Goal: Task Accomplishment & Management: Manage account settings

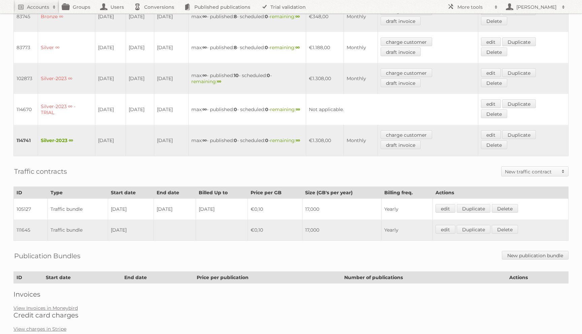
scroll to position [262, 0]
click at [449, 226] on link "edit" at bounding box center [446, 230] width 20 height 9
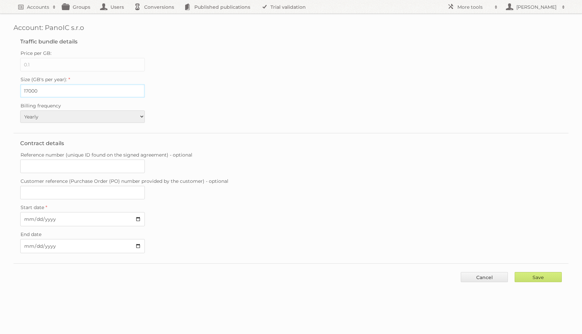
click at [27, 90] on input "17000" at bounding box center [82, 90] width 125 height 13
type input "12000"
click at [523, 275] on input "Save" at bounding box center [538, 277] width 47 height 10
type input "..."
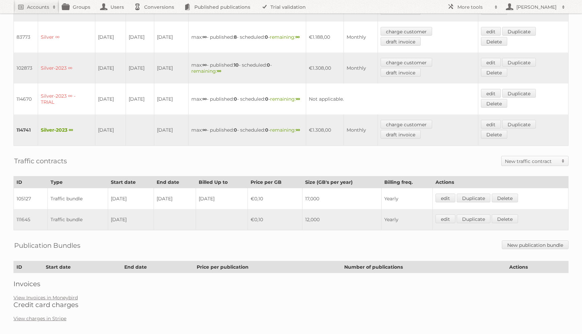
scroll to position [273, 0]
click at [64, 295] on link "View Invoices in Moneybird" at bounding box center [45, 298] width 64 height 6
click at [429, 209] on td "Yearly" at bounding box center [407, 219] width 51 height 21
click at [446, 214] on link "edit" at bounding box center [446, 218] width 20 height 9
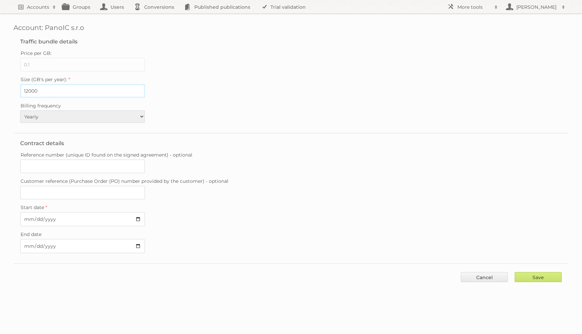
click at [27, 89] on input "12000" at bounding box center [82, 90] width 125 height 13
type input "17000"
click at [515, 272] on input "Save" at bounding box center [538, 277] width 47 height 10
type input "..."
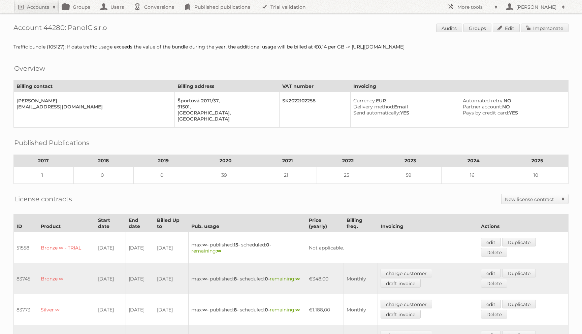
scroll to position [273, 0]
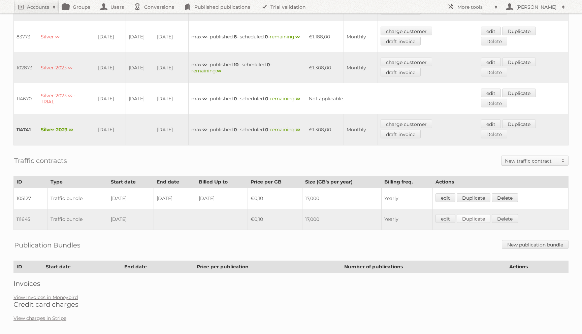
click at [477, 215] on link "Duplicate" at bounding box center [474, 218] width 34 height 9
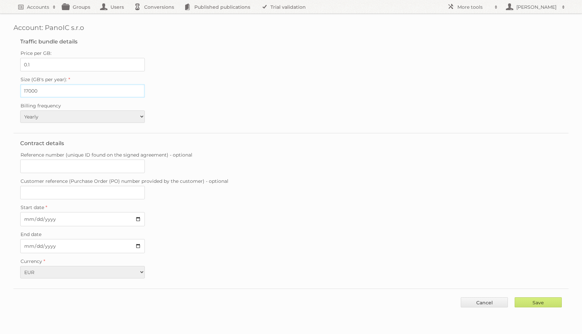
click at [29, 91] on input "17000" at bounding box center [82, 90] width 125 height 13
type input "12000"
click at [25, 219] on input "Start date" at bounding box center [82, 219] width 125 height 14
type input "[DATE]"
click at [523, 299] on input "Save" at bounding box center [538, 303] width 47 height 10
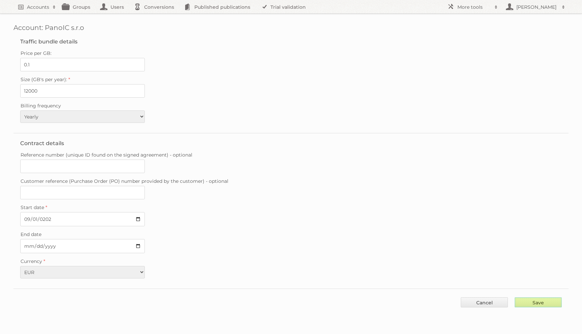
type input "..."
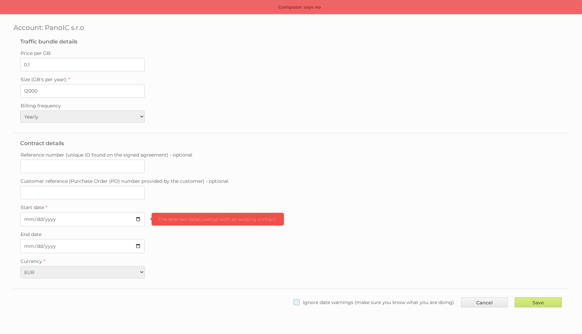
click at [384, 293] on div "Save Cancel Ignore date warnings (make sure you know what you are doing)" at bounding box center [291, 299] width 556 height 20
click at [417, 304] on div "Save Cancel Ignore date warnings (make sure you know what you are doing)" at bounding box center [291, 299] width 556 height 20
click at [443, 300] on span "Ignore date warnings (make sure you know what you are doing)" at bounding box center [378, 303] width 151 height 6
click at [0, 0] on input "Ignore date warnings (make sure you know what you are doing)" at bounding box center [0, 0] width 0 height 0
click at [516, 298] on input "Save" at bounding box center [538, 303] width 47 height 10
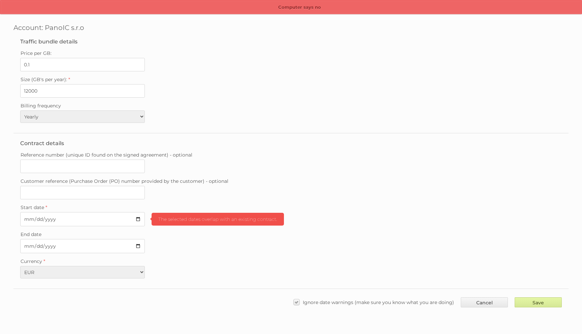
type input "..."
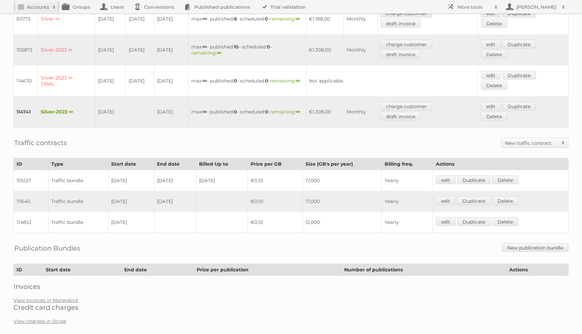
scroll to position [289, 0]
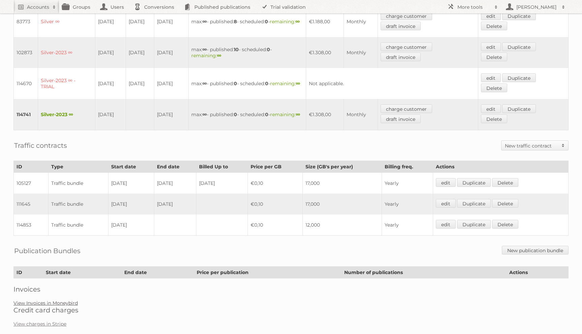
click at [59, 293] on div "Account 44280: PanoIC s.r.o Audits Groups Edit Impersonate Traffic bundle (1051…" at bounding box center [291, 22] width 582 height 623
click at [60, 300] on link "View Invoices in Moneybird" at bounding box center [45, 303] width 64 height 6
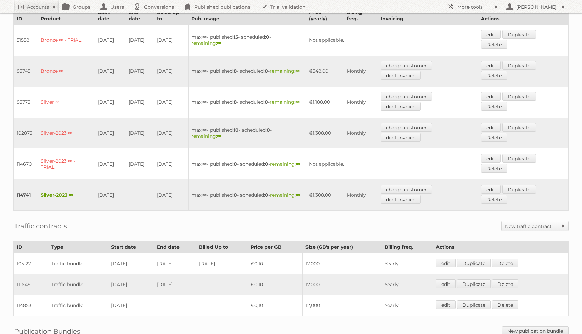
scroll to position [286, 0]
